Goal: Information Seeking & Learning: Learn about a topic

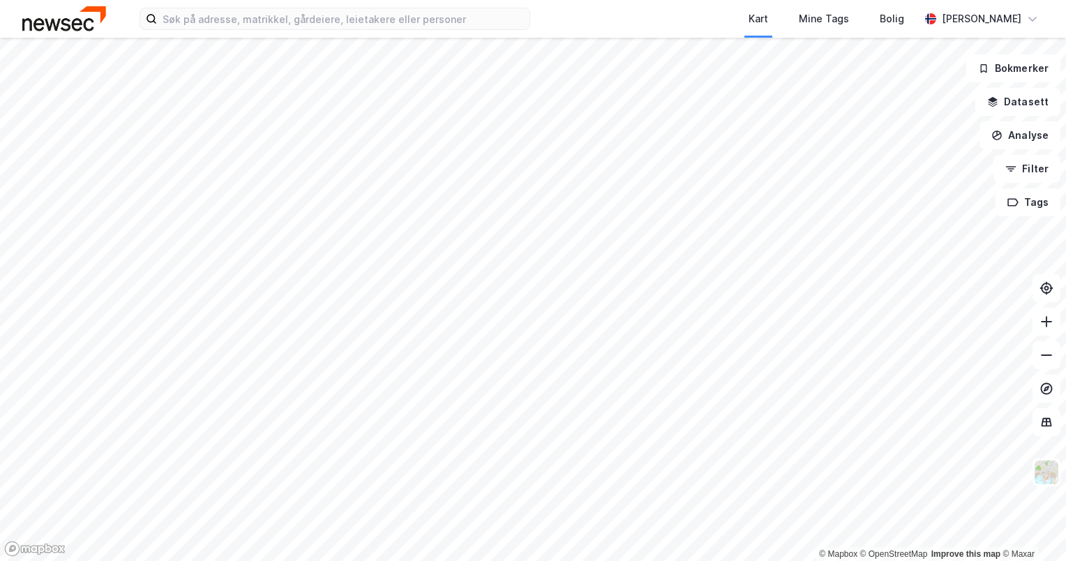
click at [221, 30] on div "Kart Mine Tags Bolig [PERSON_NAME]" at bounding box center [533, 19] width 1066 height 38
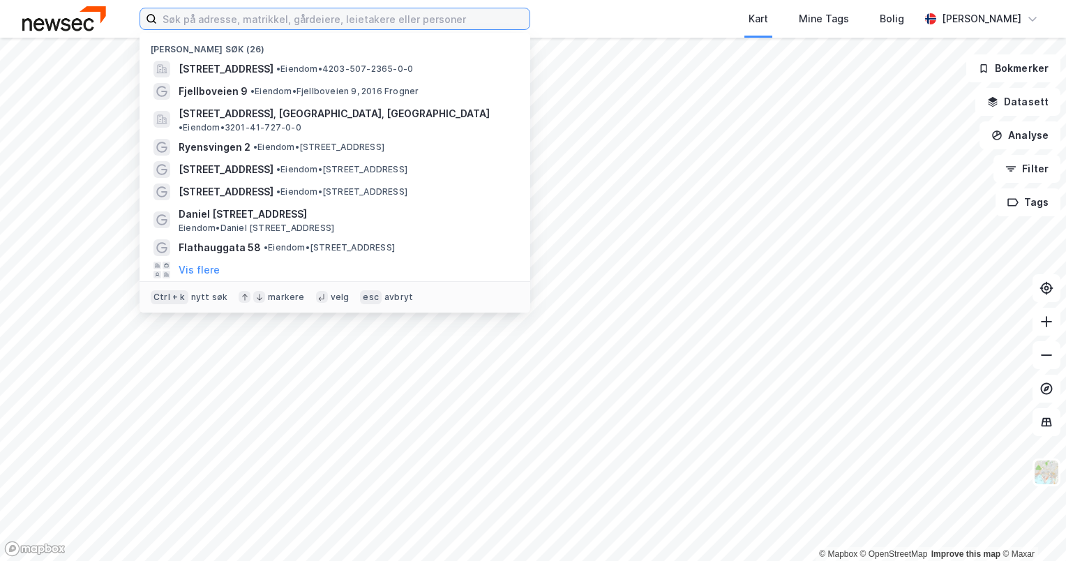
click at [223, 24] on input at bounding box center [343, 18] width 373 height 21
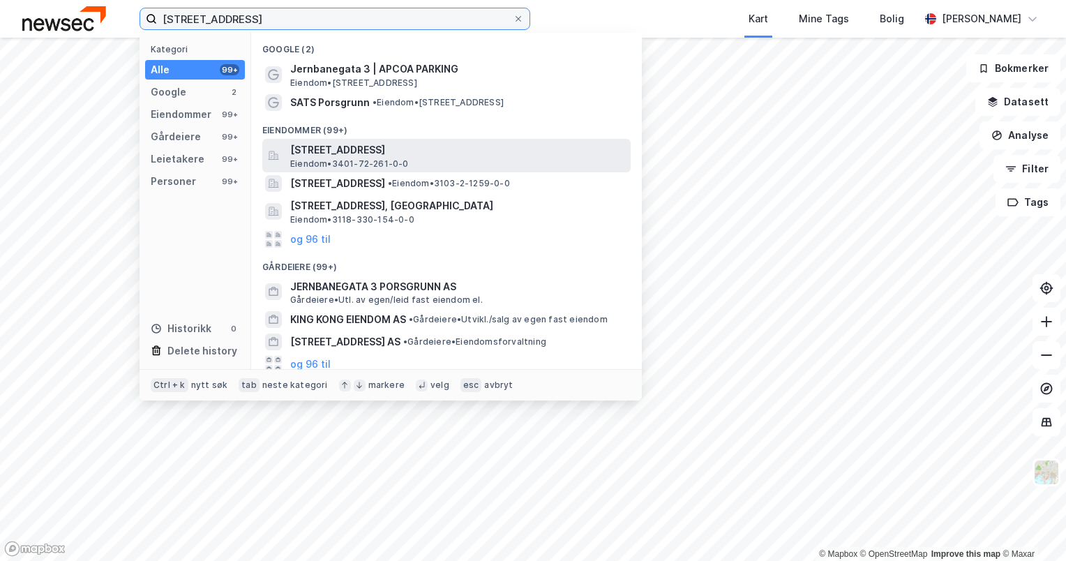
type input "[STREET_ADDRESS]"
click at [422, 149] on span "[STREET_ADDRESS]" at bounding box center [457, 150] width 335 height 17
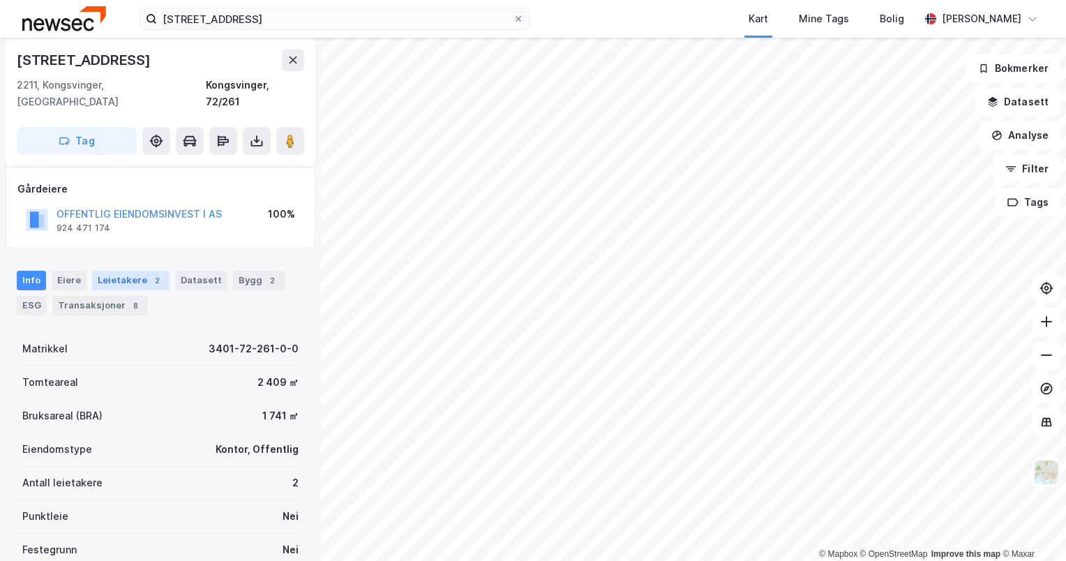
click at [121, 271] on div "Leietakere 2" at bounding box center [130, 281] width 77 height 20
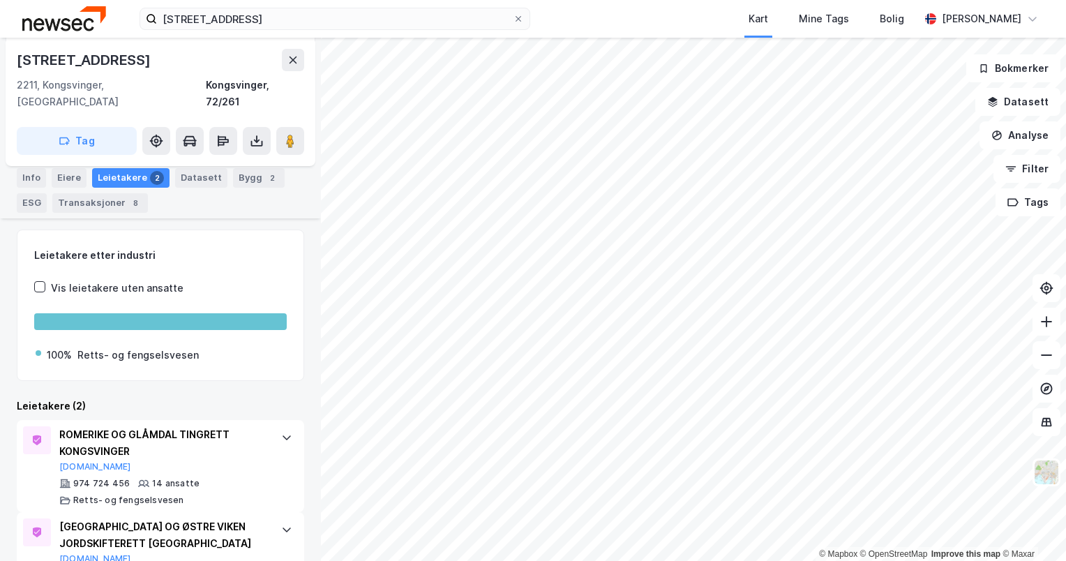
scroll to position [214, 0]
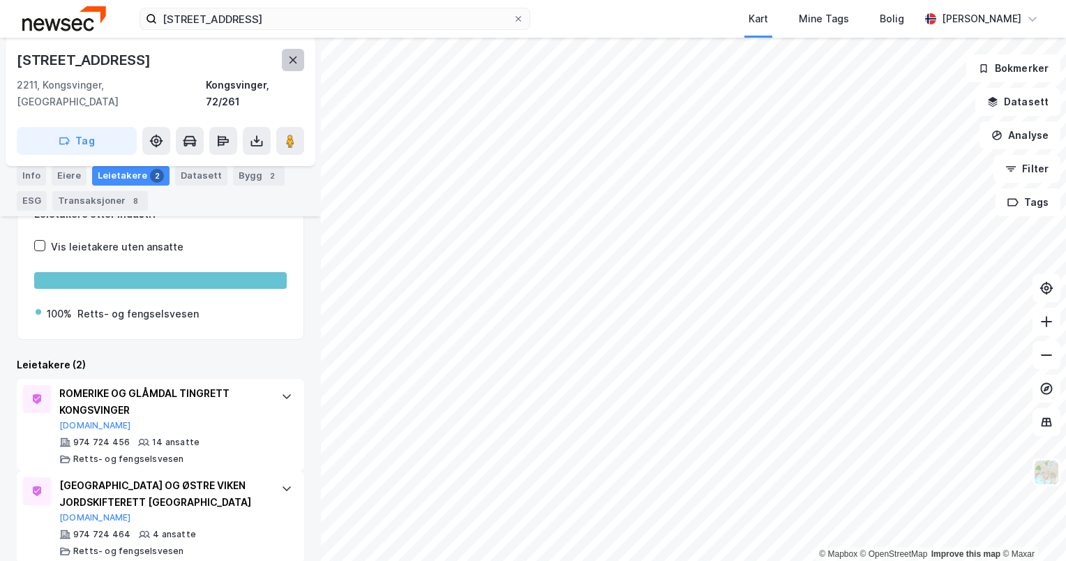
click at [292, 53] on button at bounding box center [293, 60] width 22 height 22
